Goal: Task Accomplishment & Management: Manage account settings

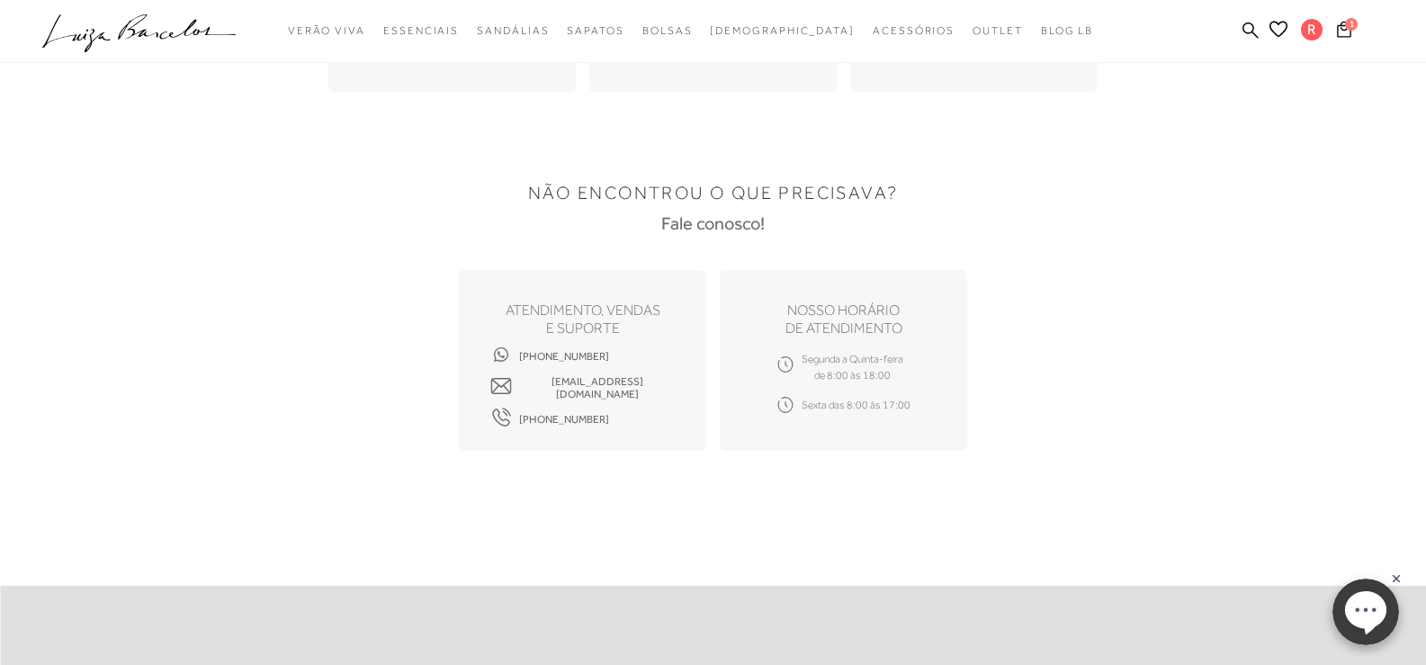
click at [639, 359] on div "[PHONE_NUMBER] [EMAIL_ADDRESS][DOMAIN_NAME] [PHONE_NUMBER]" at bounding box center [582, 387] width 184 height 64
click at [1218, 330] on div "ATENDIMENTO, VENDAS e suporte [PHONE_NUMBER] [EMAIL_ADDRESS][DOMAIN_NAME] [PHON…" at bounding box center [713, 360] width 1124 height 181
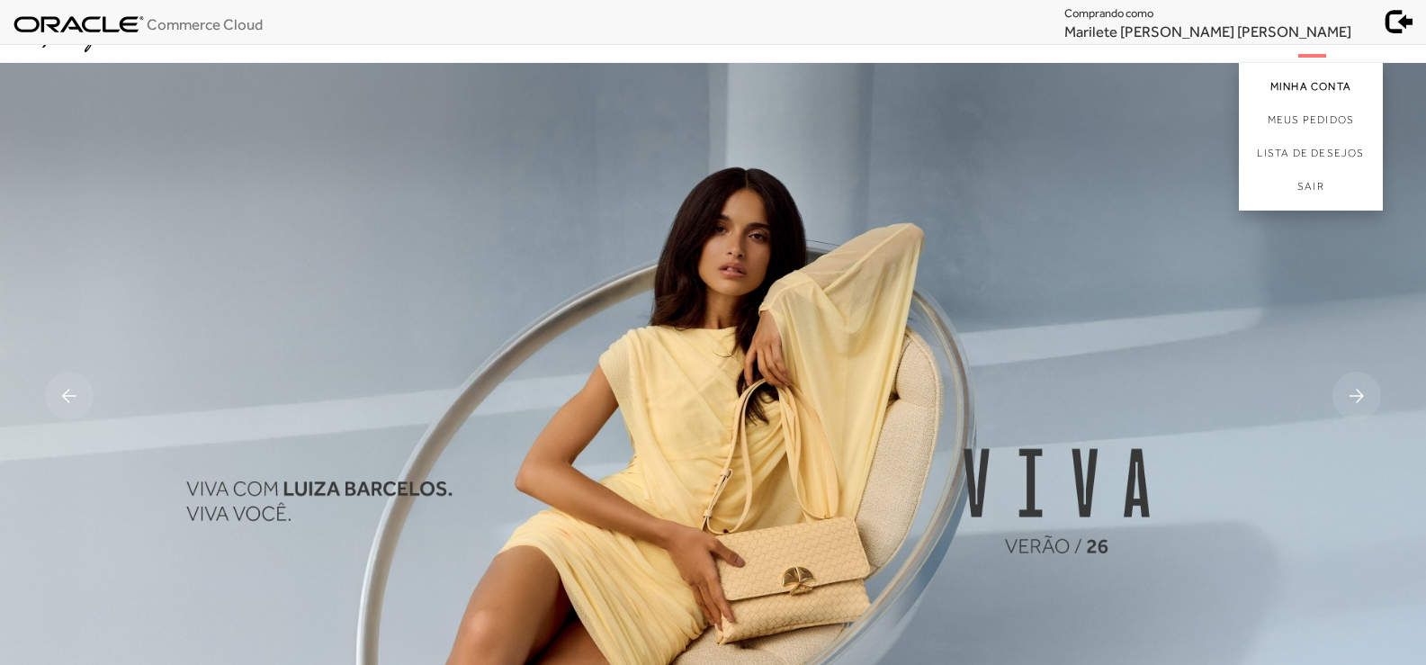
click at [1281, 91] on link "Minha Conta" at bounding box center [1311, 83] width 144 height 40
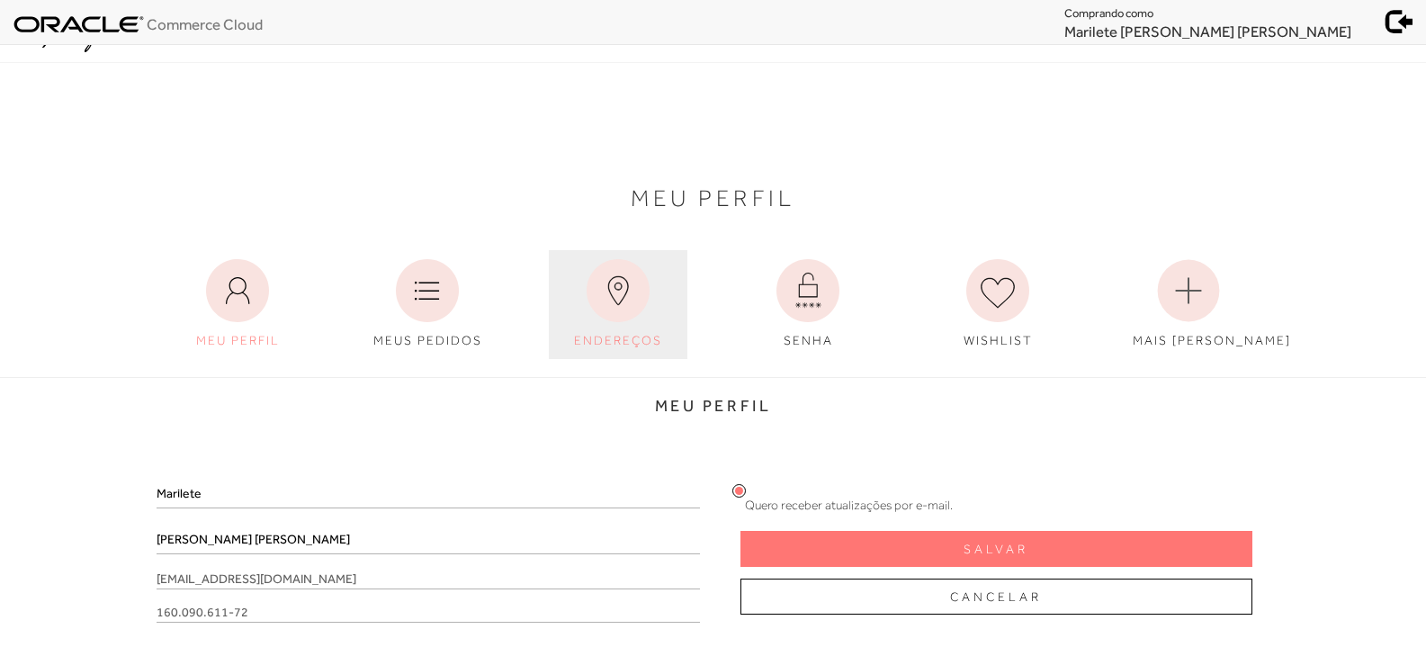
click at [617, 323] on link "ENDEREÇOS" at bounding box center [618, 304] width 139 height 109
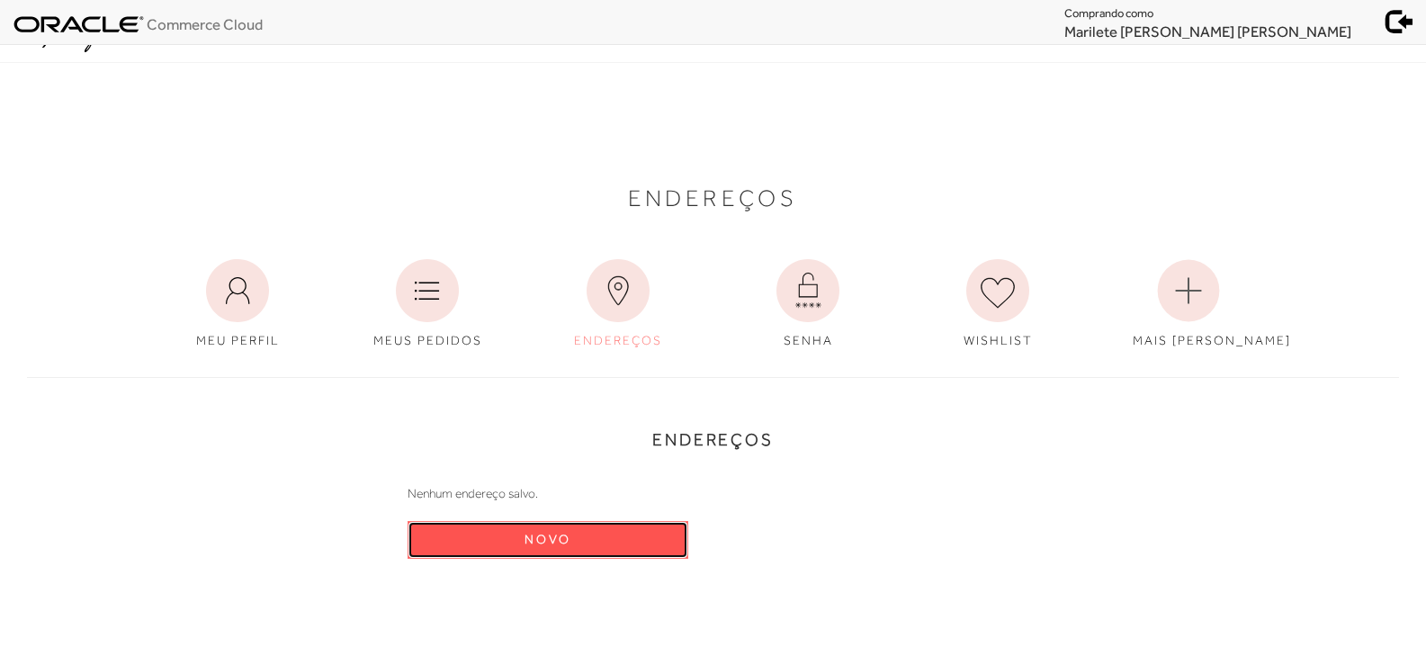
click at [497, 537] on button "Novo" at bounding box center [547, 540] width 281 height 38
select select "BR"
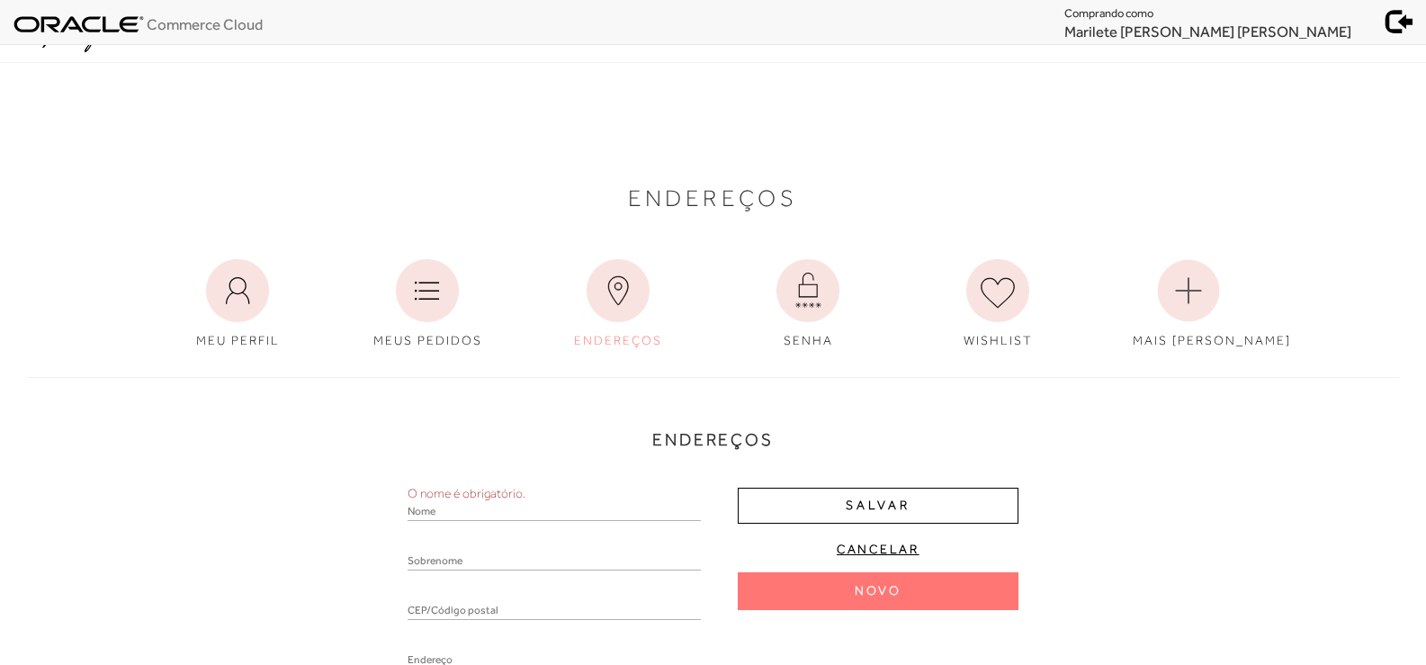
click at [420, 604] on div at bounding box center [553, 617] width 293 height 31
paste input "71520-265"
type input "71520-265"
type input "Quadra SHIN QL 8 Conjunto 6"
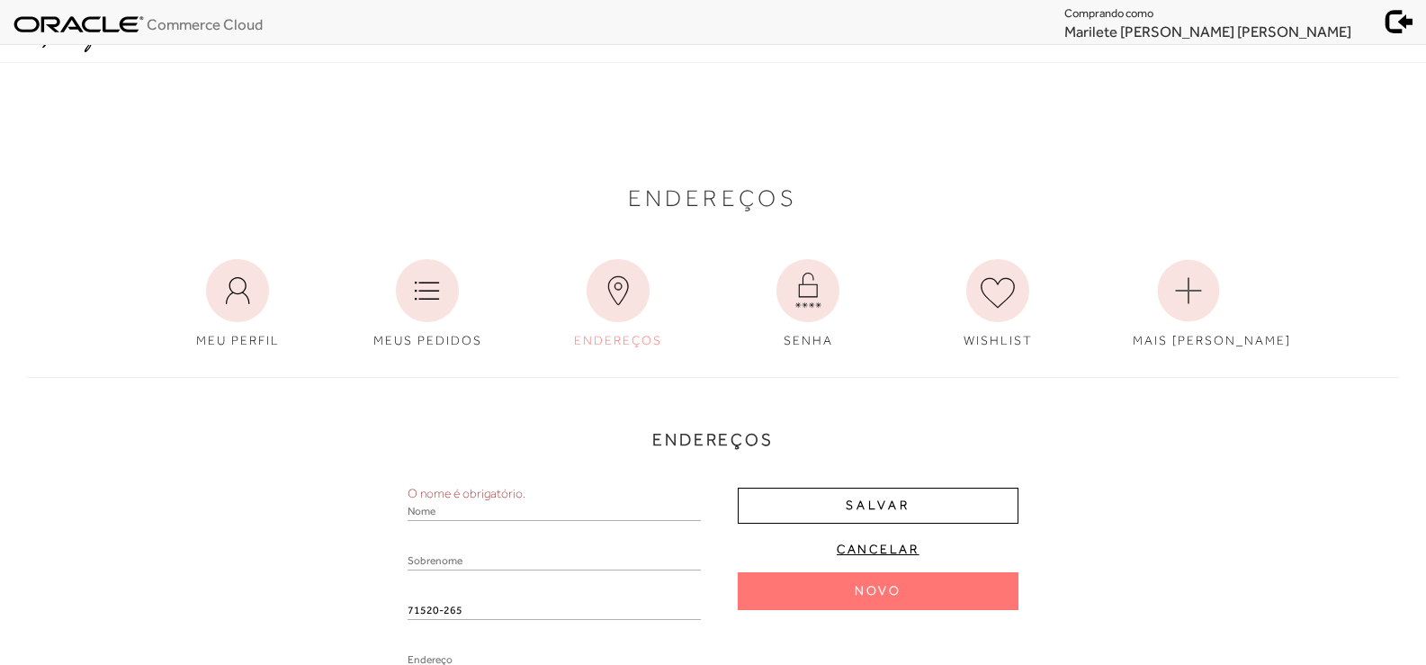
type input "Setor de Habitações Individuais Norte"
select select "DF"
type input "[GEOGRAPHIC_DATA]"
drag, startPoint x: 1222, startPoint y: 33, endPoint x: 1371, endPoint y: 36, distance: 148.4
click at [1371, 36] on ul "Comprando como Marilete [PERSON_NAME] [PERSON_NAME]" at bounding box center [1245, 20] width 362 height 41
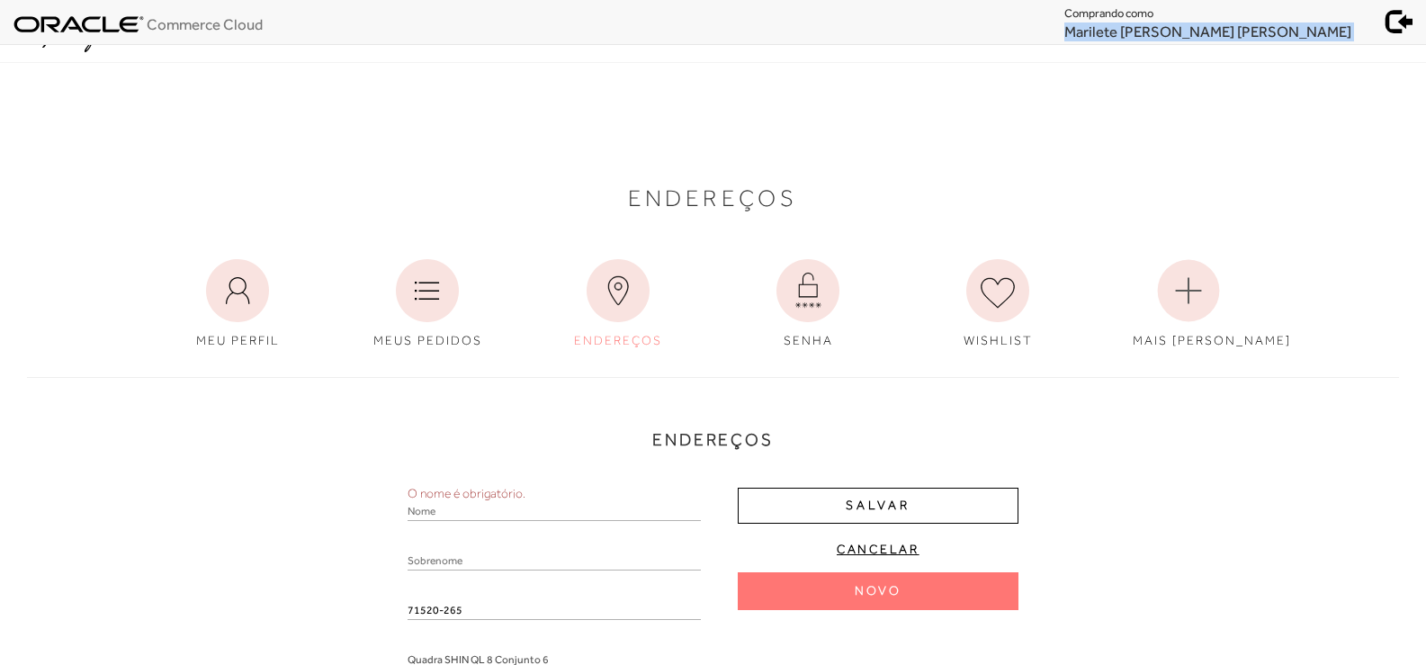
copy ul "Marilete [PERSON_NAME] [PERSON_NAME]"
click at [591, 506] on input "text" at bounding box center [553, 512] width 293 height 18
paste input "[PERSON_NAME] N"
type input "Marilete"
click at [555, 562] on div at bounding box center [553, 567] width 293 height 31
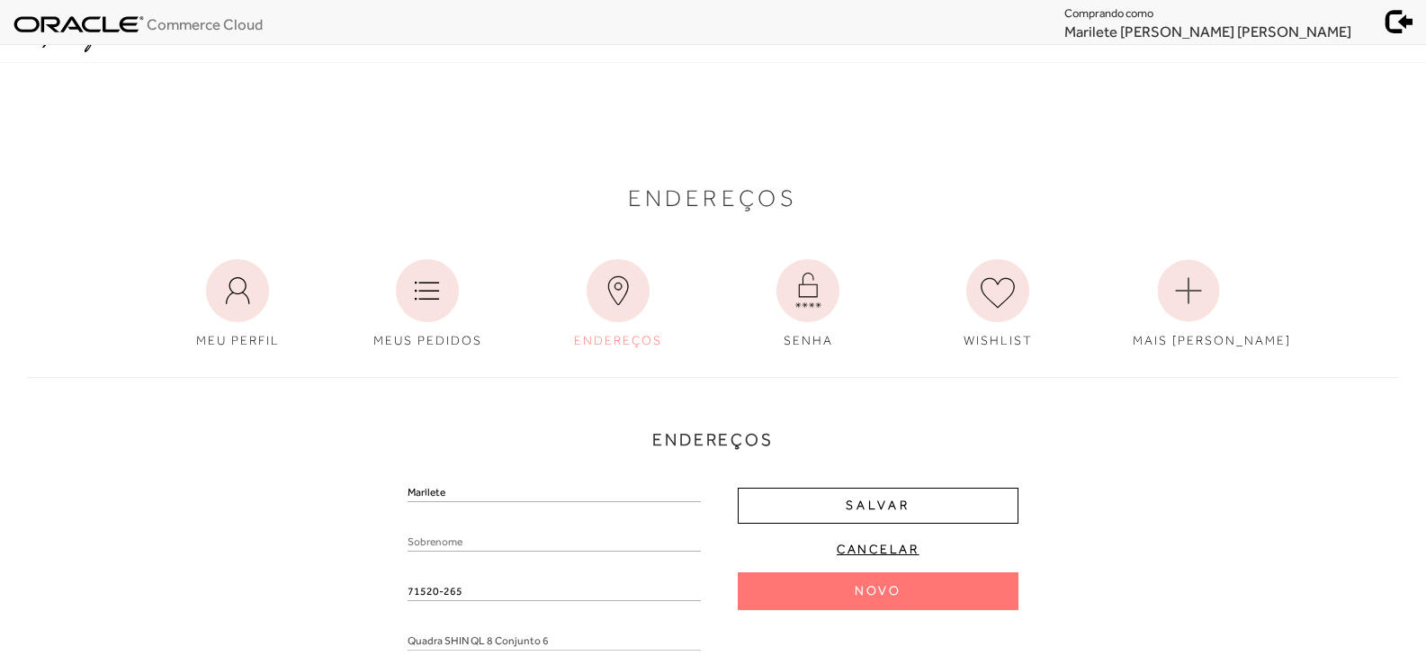
paste input "Marilete [PERSON_NAME] [PERSON_NAME]"
click at [442, 545] on input "Marilete [PERSON_NAME] [PERSON_NAME]" at bounding box center [553, 542] width 293 height 18
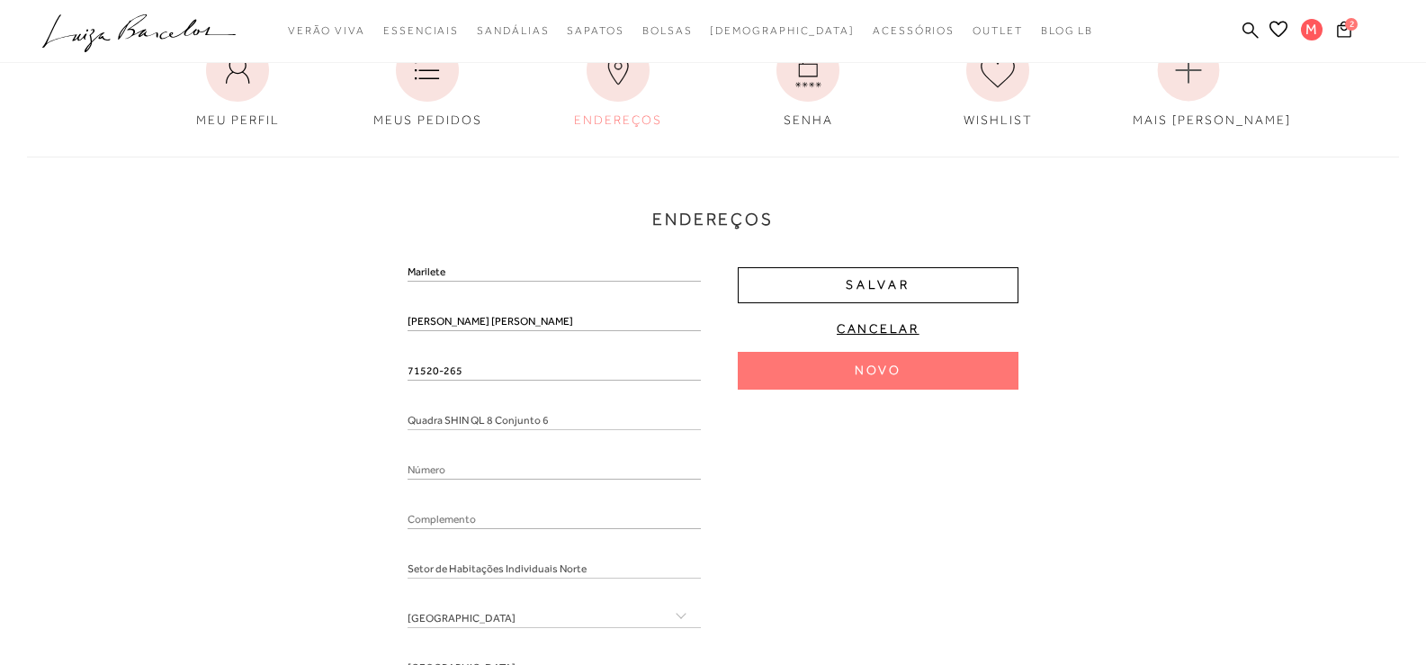
scroll to position [360, 0]
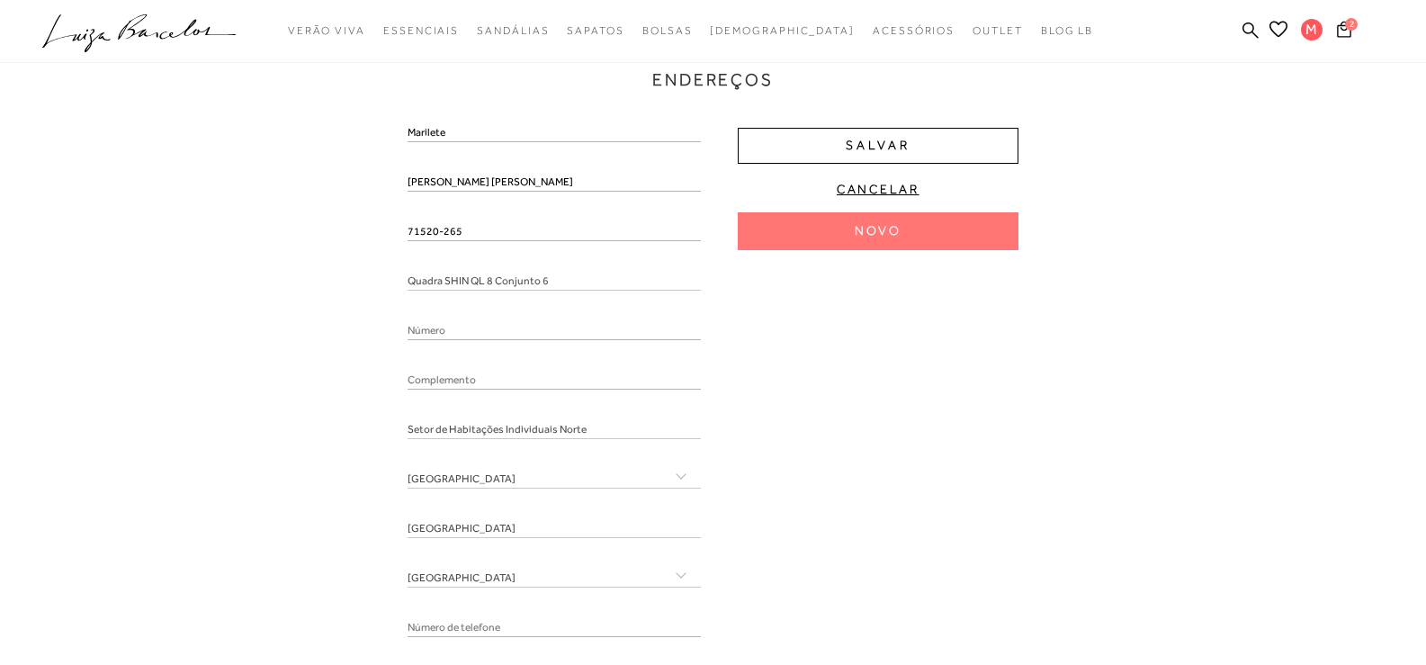
type input "[PERSON_NAME] [PERSON_NAME]"
click at [464, 331] on input "number" at bounding box center [553, 331] width 293 height 18
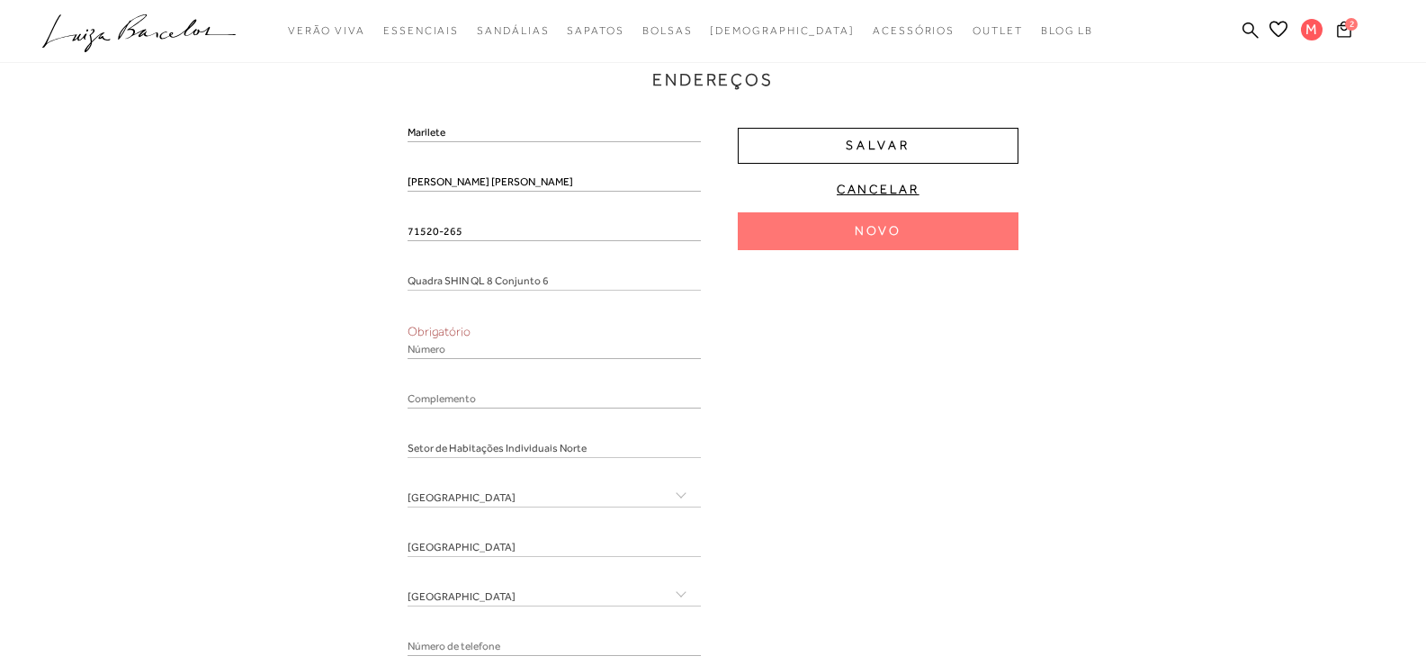
click at [462, 380] on div "Marilete Melo Netto 71520-265 Quadra SHIN QL 8 Conjunto 6 Obrigatório Setor de …" at bounding box center [553, 396] width 293 height 545
paste input "conjunto 6, casa 12"
drag, startPoint x: 464, startPoint y: 403, endPoint x: 383, endPoint y: 403, distance: 81.0
click at [383, 403] on div "Endereços Nenhum endereço salvo. Novo Marilete Melo Netto 71520-265 Quadra SHIN…" at bounding box center [712, 343] width 1399 height 688
type input "Casa 12"
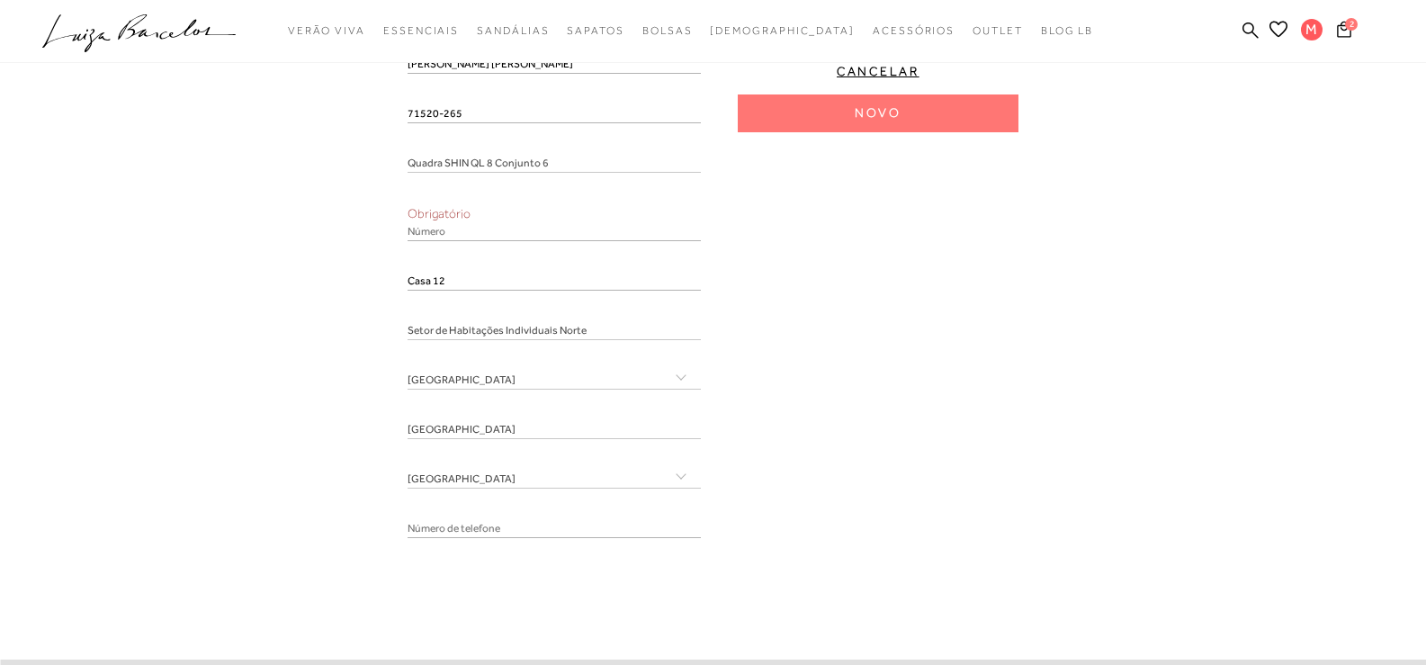
scroll to position [540, 0]
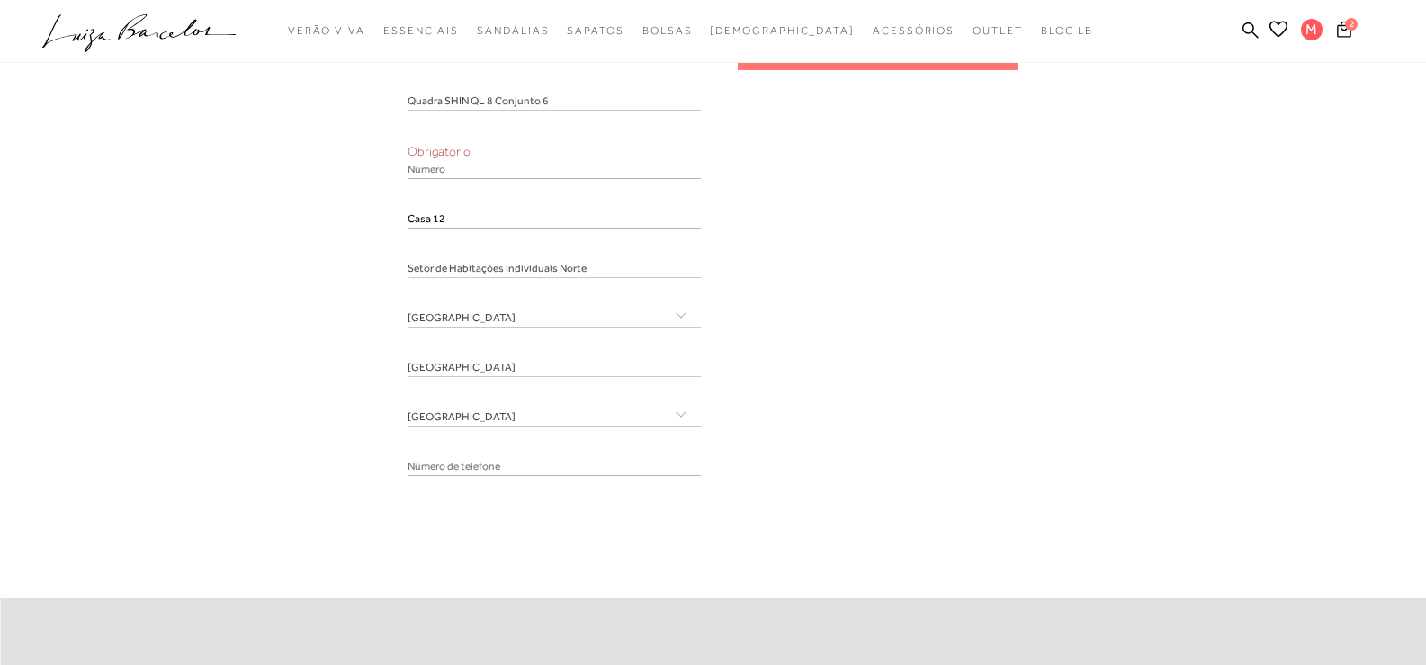
click at [569, 475] on input "tel" at bounding box center [553, 467] width 293 height 18
paste input "[PHONE_NUMBER]"
click at [431, 471] on input "[PHONE_NUMBER]" at bounding box center [553, 467] width 293 height 18
type input "[PHONE_NUMBER]"
drag, startPoint x: 496, startPoint y: 462, endPoint x: 376, endPoint y: 468, distance: 119.8
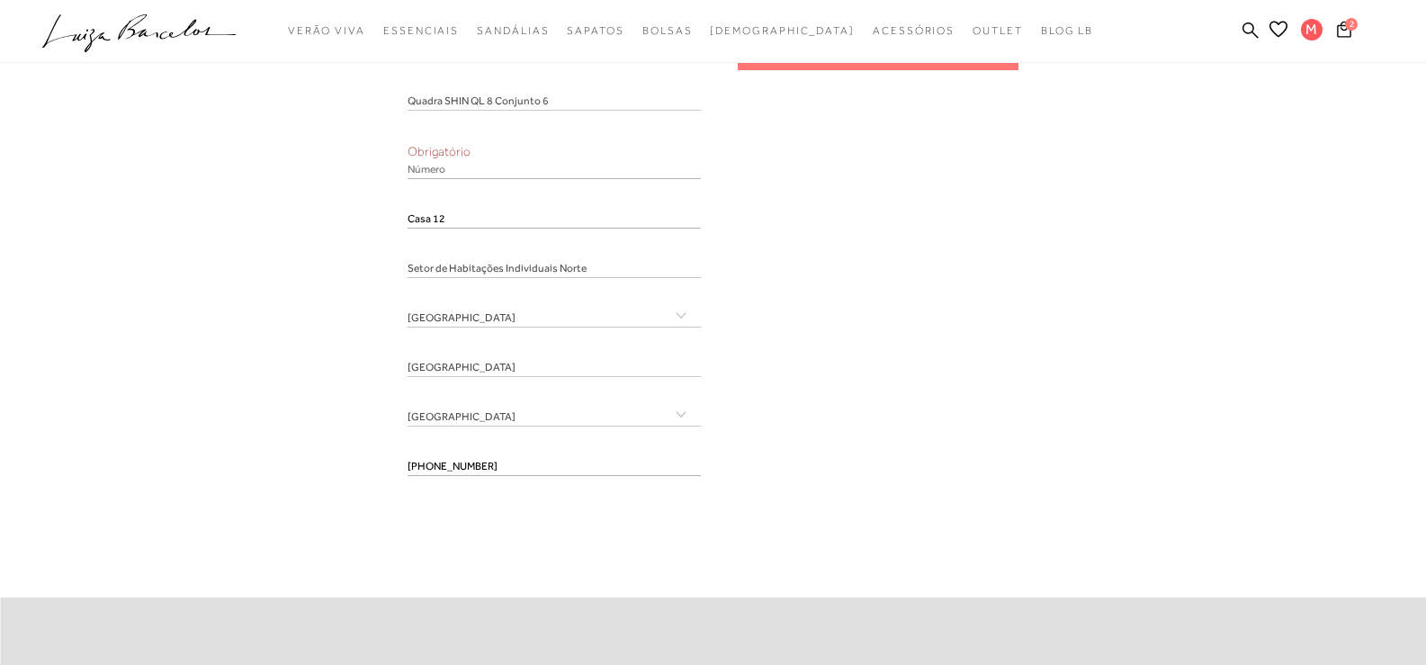
click at [376, 468] on div "Endereços Nenhum endereço salvo. Novo Marilete Melo Netto 71520-265 Quadra SHIN…" at bounding box center [712, 163] width 1399 height 688
drag, startPoint x: 363, startPoint y: 466, endPoint x: 416, endPoint y: 465, distance: 53.1
click at [369, 466] on div "Endereços Nenhum endereço salvo. Novo Marilete Melo Netto 71520-265 Quadra SHIN…" at bounding box center [712, 163] width 1399 height 688
click at [424, 464] on input "tel" at bounding box center [553, 467] width 293 height 18
paste input "[PHONE_NUMBER]"
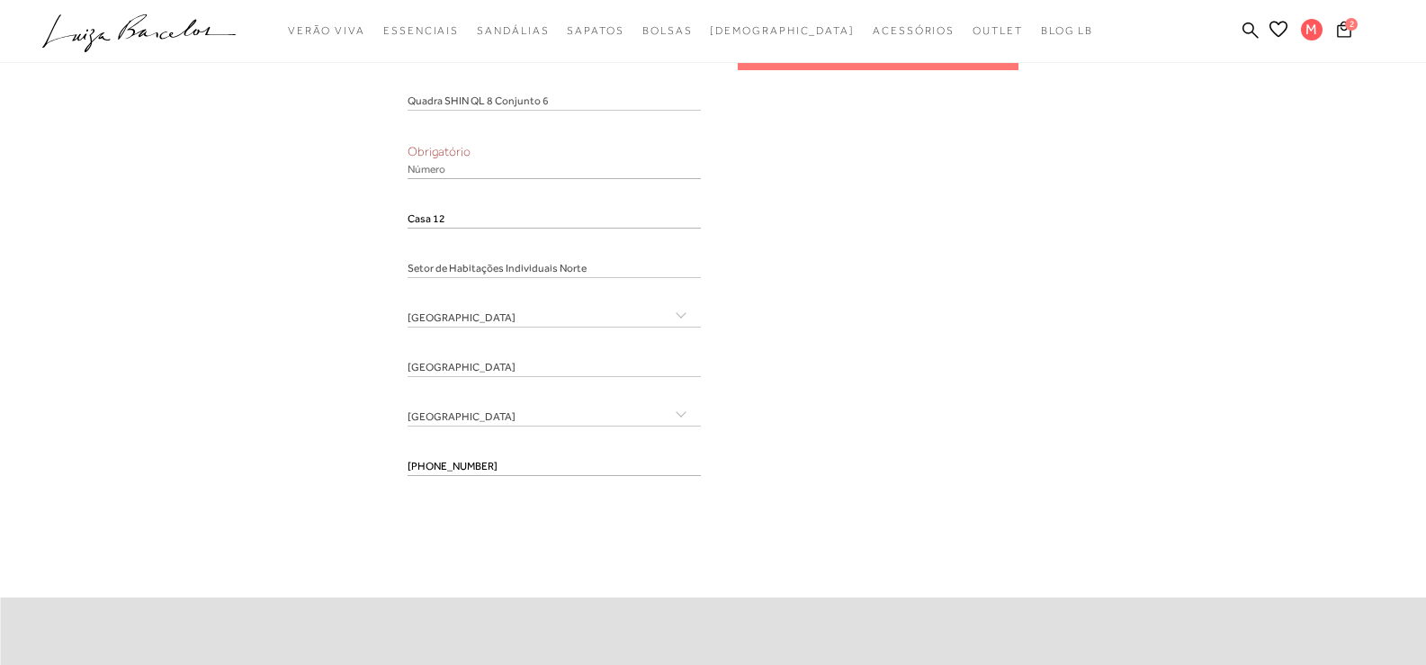
type input "[PHONE_NUMBER]"
click at [858, 467] on div "Marilete Melo Netto 71520-265 Quadra SHIN QL 8 Conjunto 6 Obrigatório Casa 12" at bounding box center [712, 216] width 611 height 545
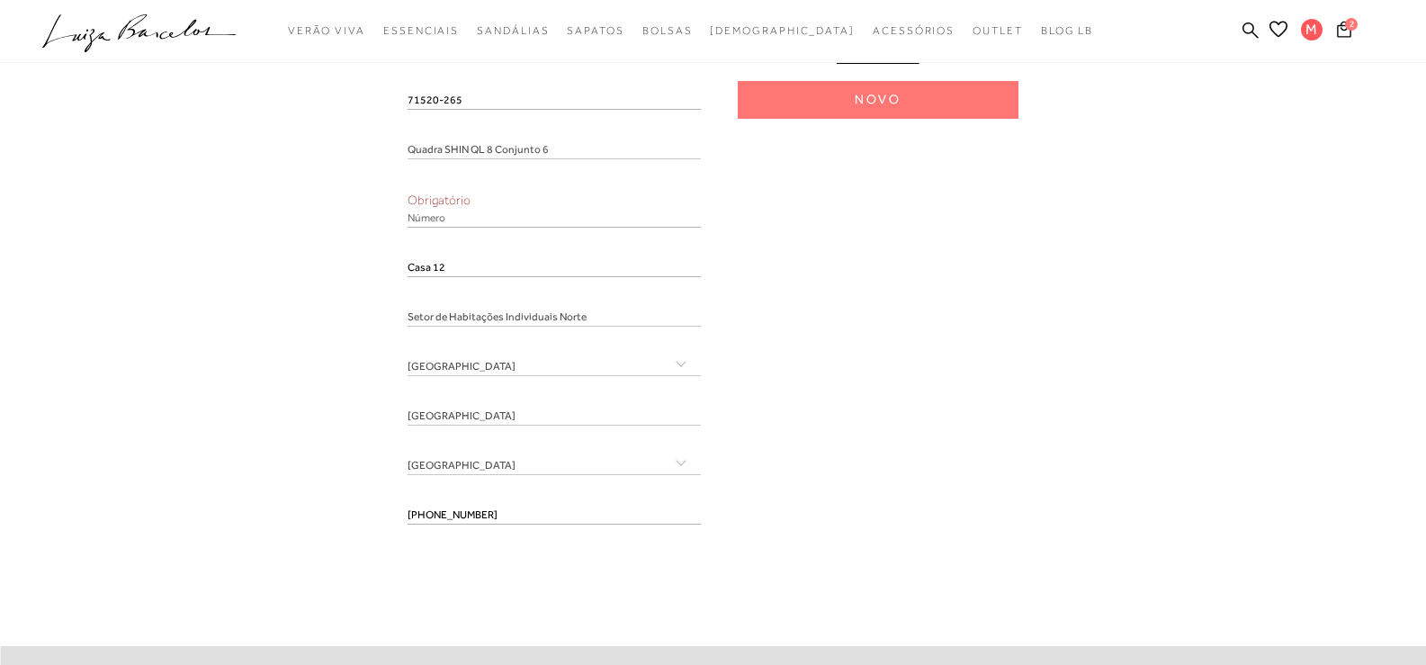
scroll to position [450, 0]
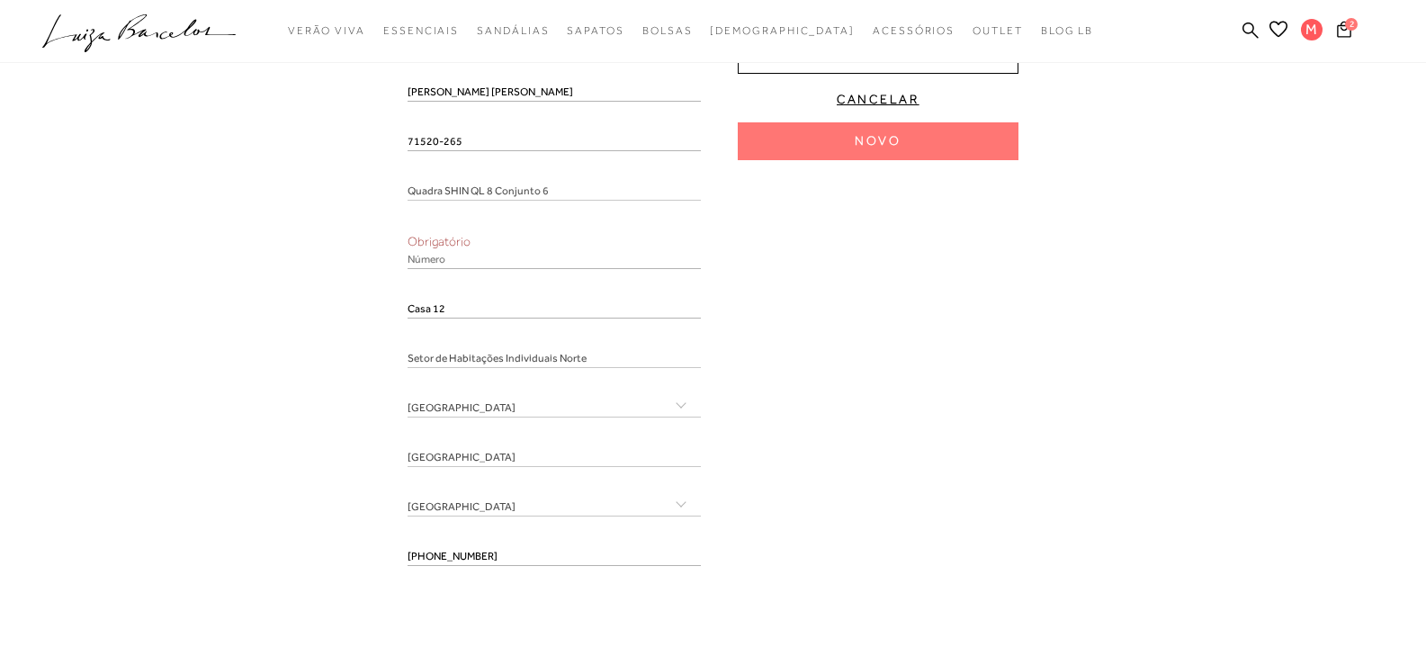
click at [453, 258] on input "number" at bounding box center [553, 260] width 293 height 18
type input "0"
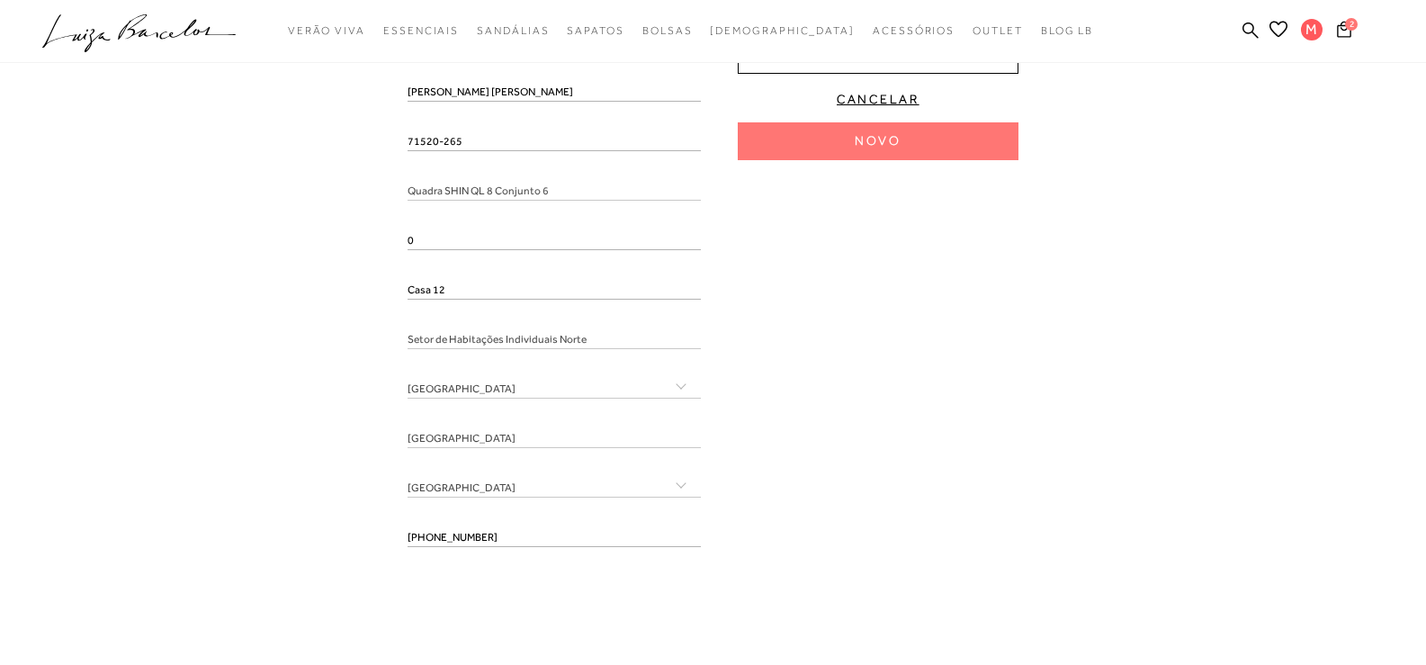
click at [889, 469] on div "Marilete Melo Netto 71520-265 Quadra SHIN QL 8 Conjunto 6 0 Casa 12 Acre [GEOGR…" at bounding box center [712, 297] width 611 height 526
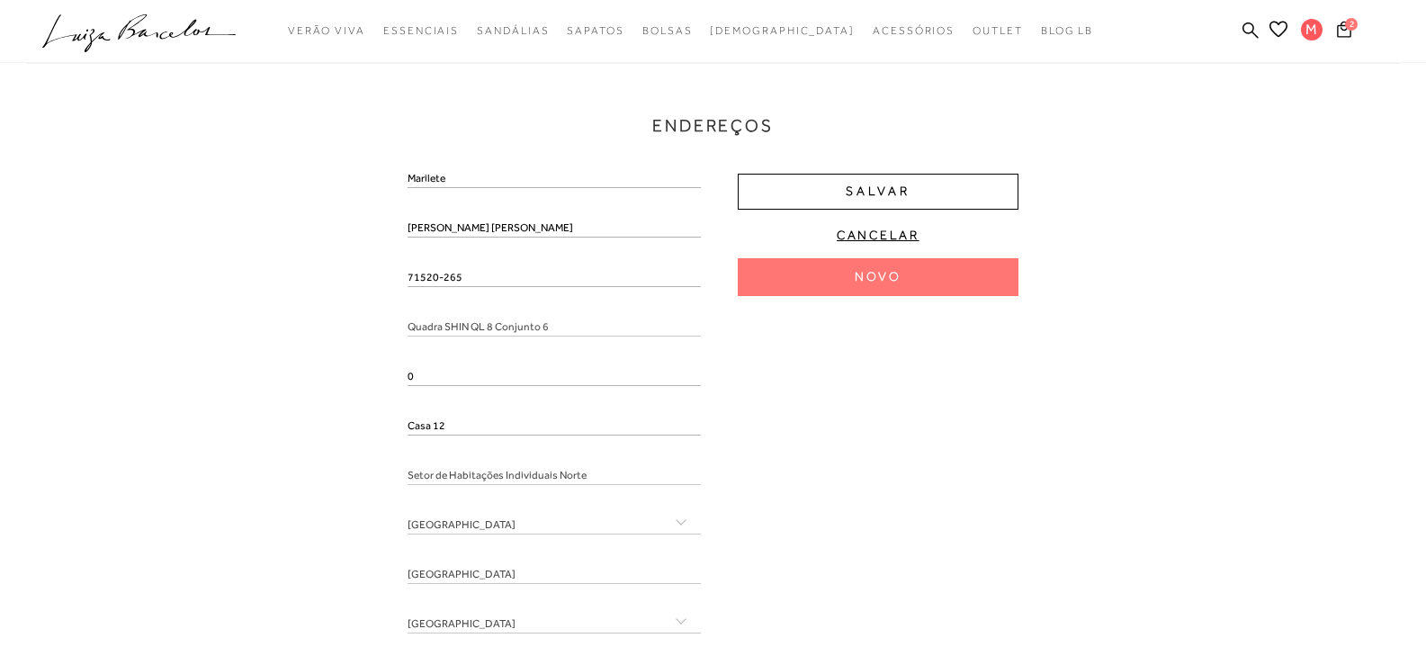
scroll to position [270, 0]
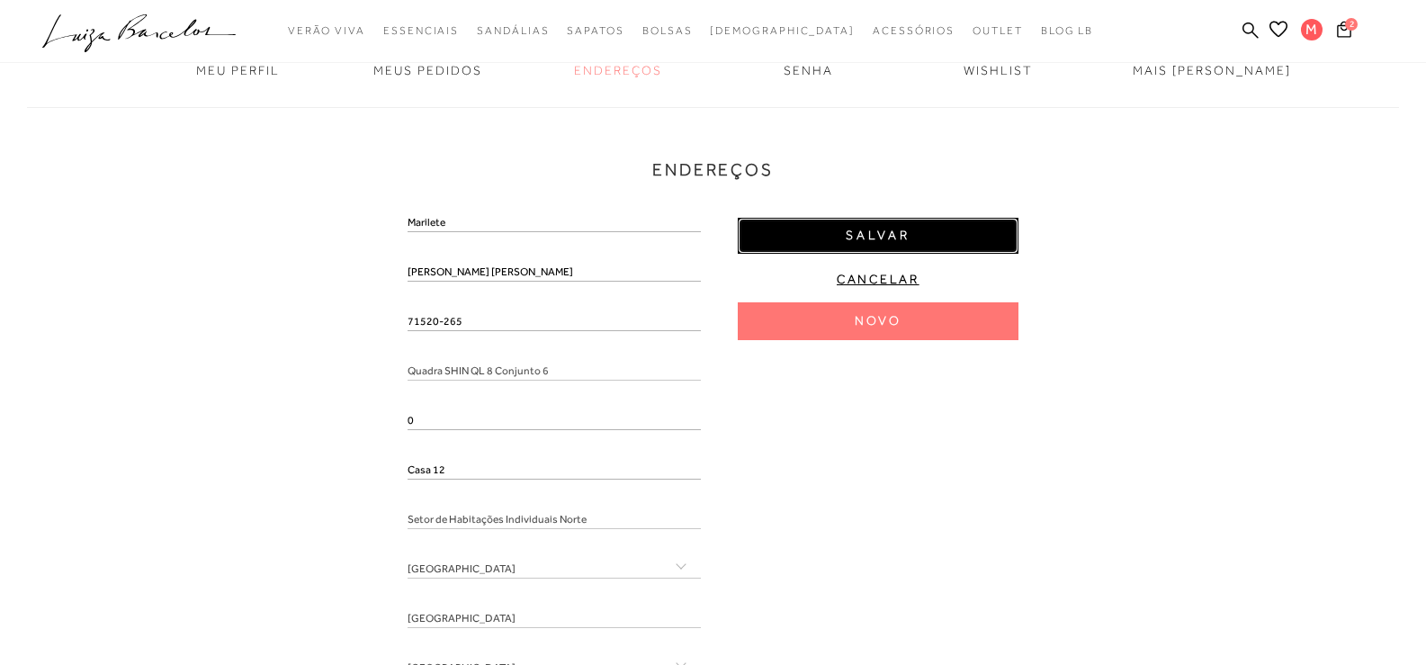
click at [954, 228] on button "Salvar" at bounding box center [878, 236] width 281 height 36
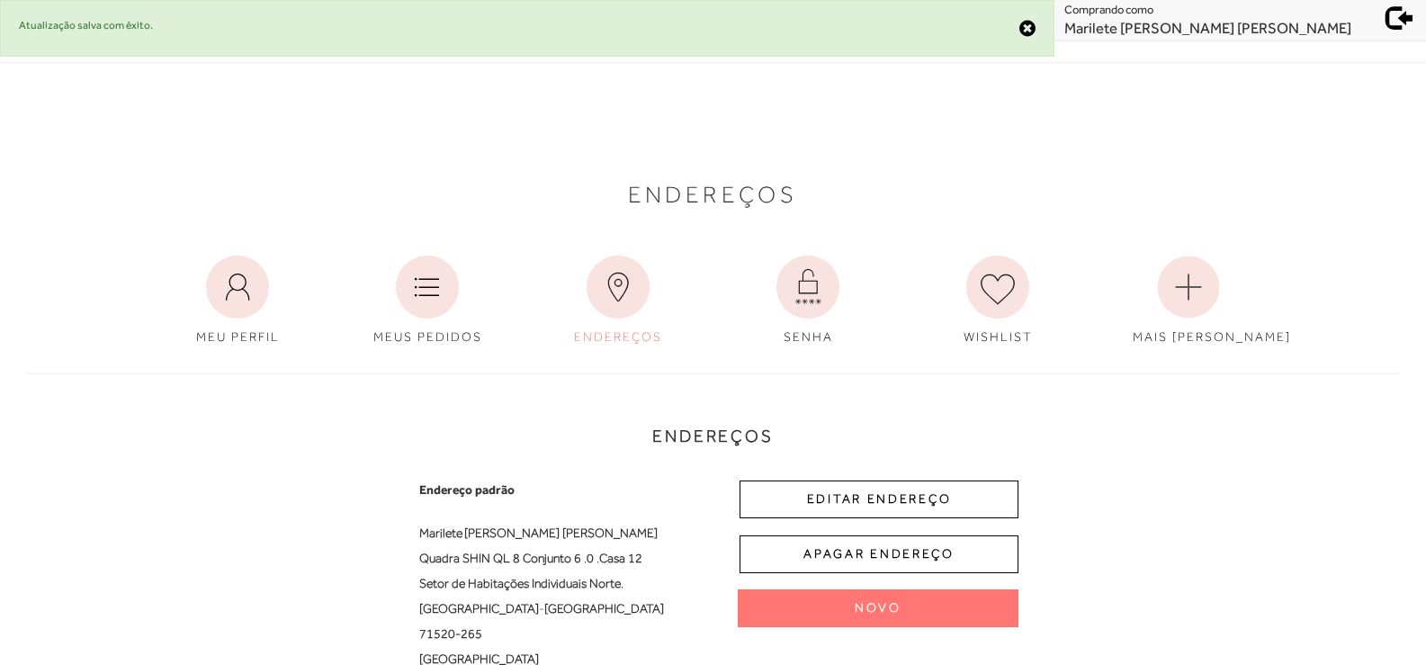
scroll to position [0, 0]
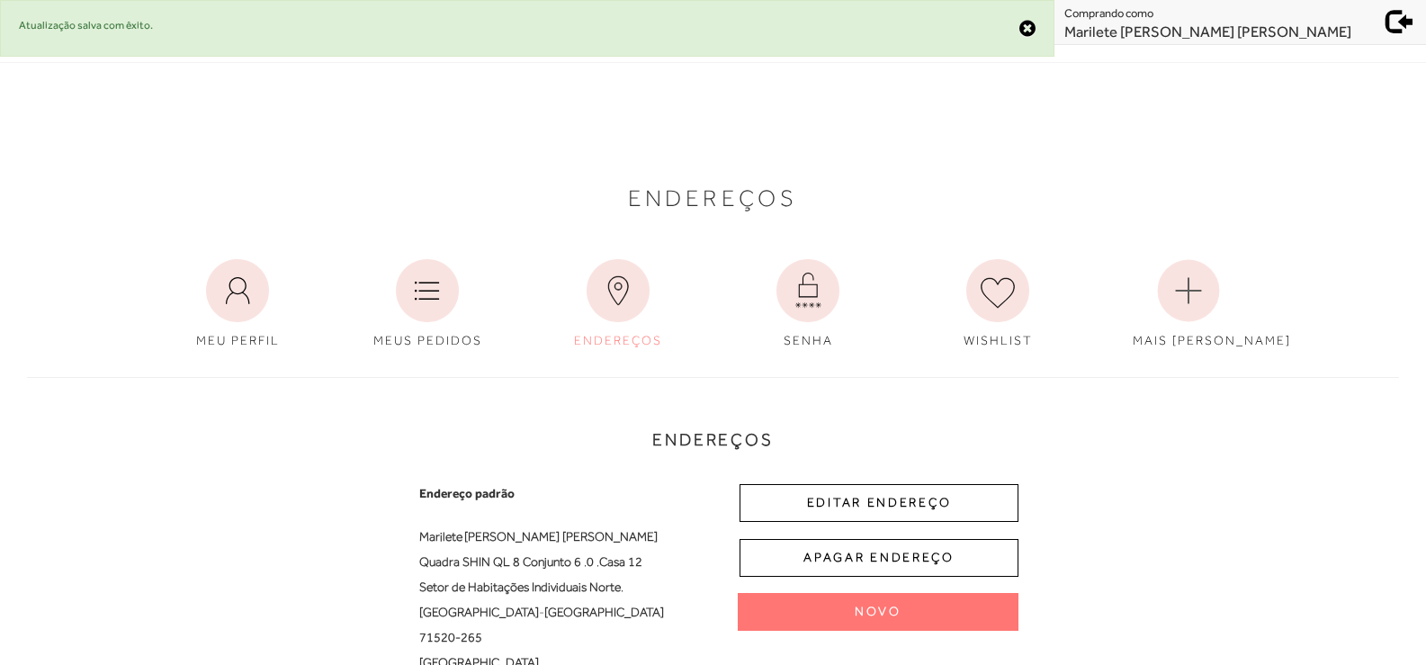
click at [1396, 26] on span at bounding box center [1399, 18] width 25 height 25
